Goal: Information Seeking & Learning: Learn about a topic

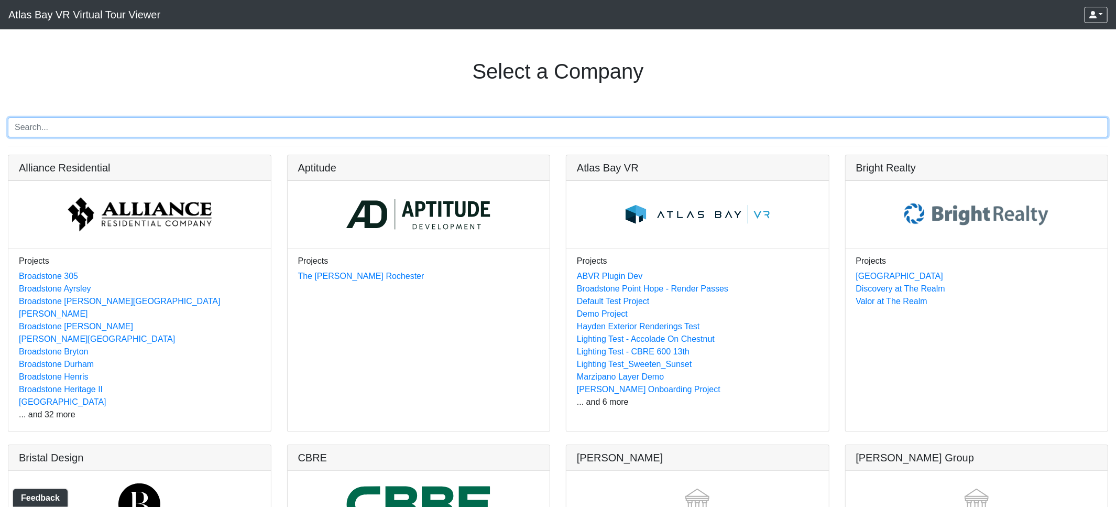
click at [196, 131] on input "Search" at bounding box center [558, 127] width 1101 height 20
paste input "[PERSON_NAME][GEOGRAPHIC_DATA]?"
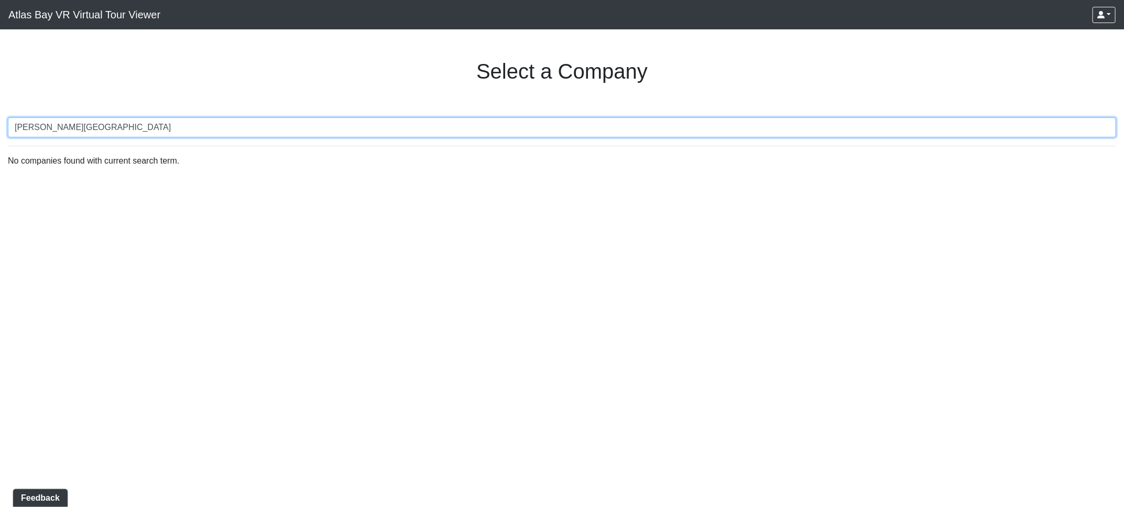
type input "[PERSON_NAME][GEOGRAPHIC_DATA]"
drag, startPoint x: 178, startPoint y: 131, endPoint x: -15, endPoint y: 121, distance: 193.7
click at [0, 121] on html "Atlas Bay VR Virtual Tour Viewer Atlas Bay VR Virtual Tour Viewer [EMAIL_ADDRES…" at bounding box center [562, 88] width 1124 height 176
